Goal: Book appointment/travel/reservation

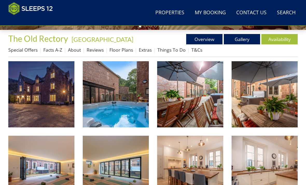
scroll to position [178, 0]
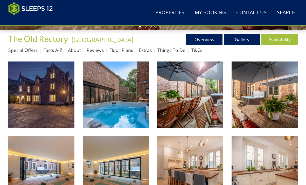
click at [283, 39] on link "Availability" at bounding box center [279, 39] width 36 height 10
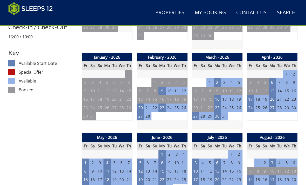
scroll to position [267, 0]
click at [251, 106] on td "24" at bounding box center [250, 107] width 7 height 9
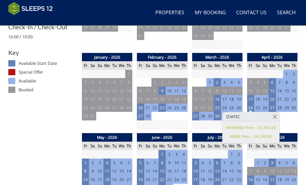
click at [250, 97] on td "17" at bounding box center [250, 99] width 7 height 9
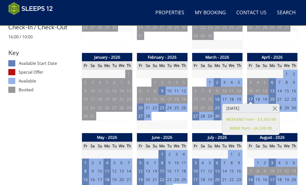
click at [86, 170] on td "8" at bounding box center [85, 171] width 7 height 9
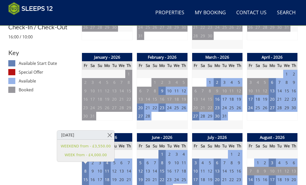
click at [87, 176] on td "15" at bounding box center [85, 179] width 7 height 9
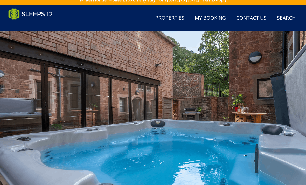
scroll to position [0, 0]
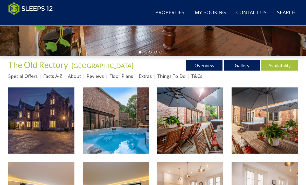
scroll to position [153, 0]
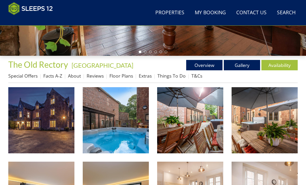
click at [279, 66] on link "Availability" at bounding box center [279, 65] width 36 height 10
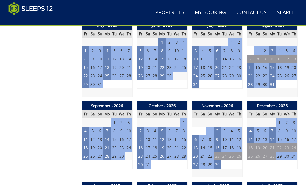
scroll to position [379, 0]
click at [197, 81] on td "31" at bounding box center [195, 84] width 7 height 9
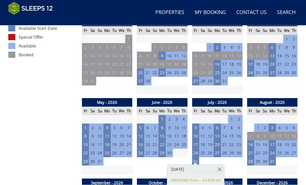
scroll to position [302, 0]
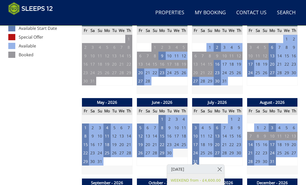
click at [251, 61] on td "17" at bounding box center [250, 64] width 7 height 9
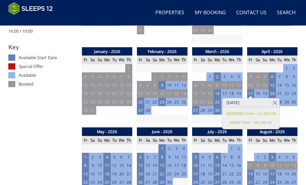
scroll to position [272, 0]
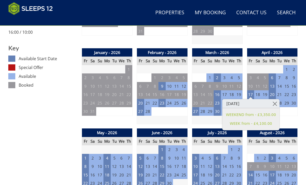
click at [196, 108] on td "27" at bounding box center [195, 111] width 7 height 9
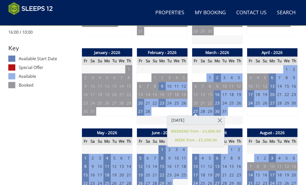
click at [249, 92] on td "17" at bounding box center [250, 94] width 7 height 9
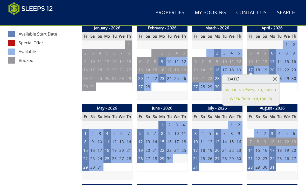
scroll to position [296, 0]
click at [279, 76] on link at bounding box center [274, 78] width 9 height 9
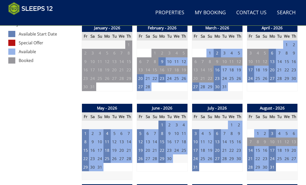
click at [274, 68] on td "20" at bounding box center [271, 70] width 7 height 9
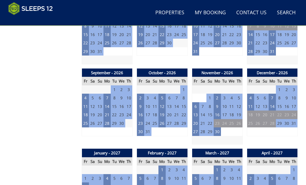
scroll to position [412, 0]
click at [140, 94] on td "2" at bounding box center [140, 98] width 7 height 9
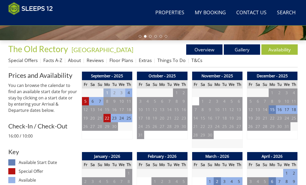
scroll to position [167, 0]
